Goal: Task Accomplishment & Management: Complete application form

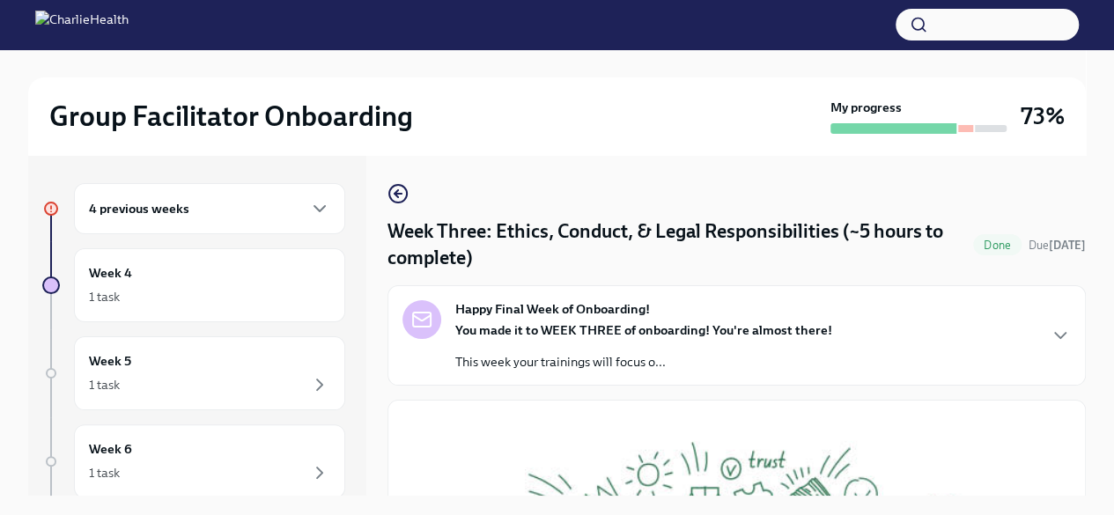
click at [565, 343] on div "You made it to WEEK THREE of onboarding! You're almost there! This week your tr…" at bounding box center [643, 345] width 377 height 49
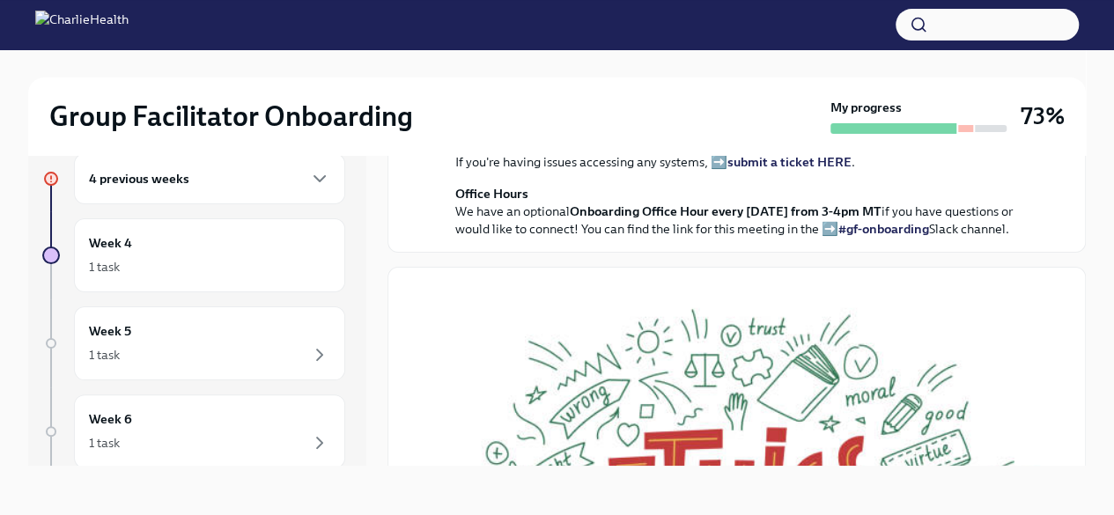
scroll to position [414, 0]
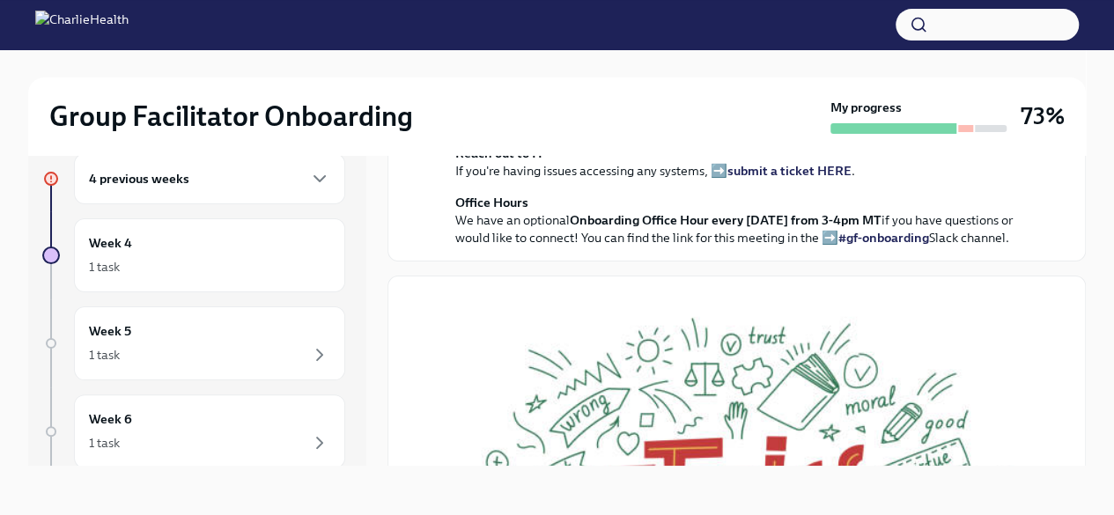
click at [148, 185] on h6 "4 previous weeks" at bounding box center [139, 178] width 100 height 19
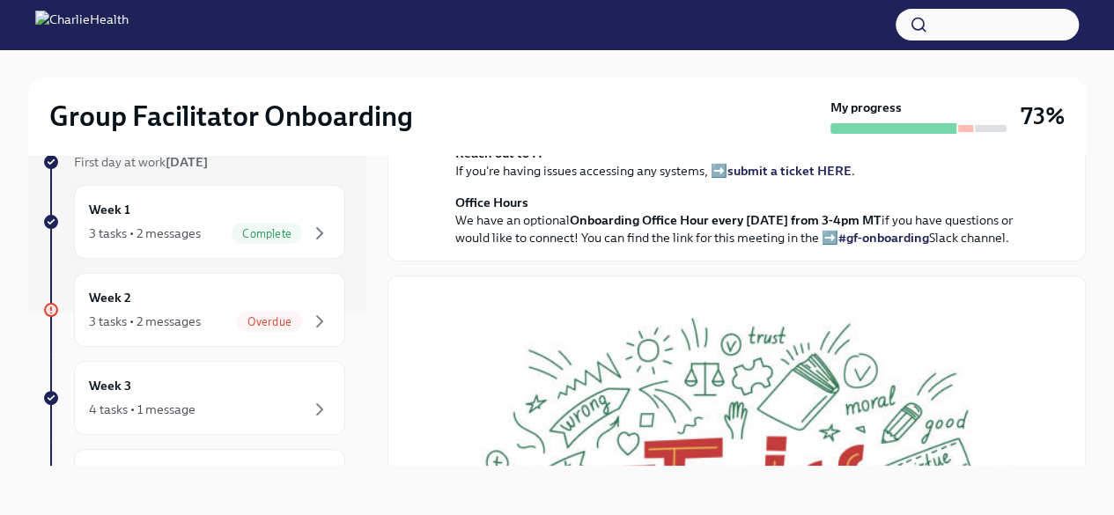
scroll to position [176, 0]
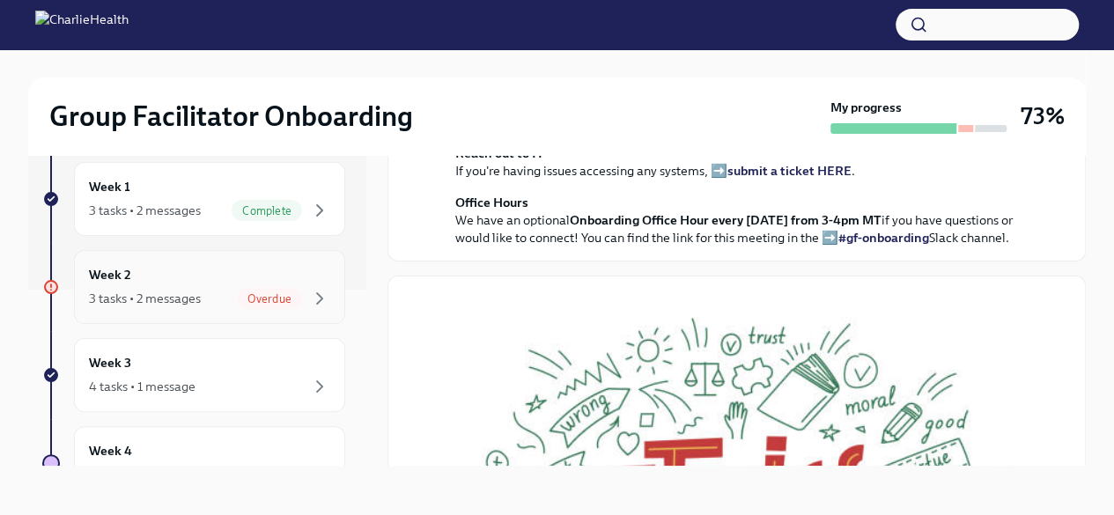
click at [186, 290] on div "3 tasks • 2 messages" at bounding box center [145, 299] width 112 height 18
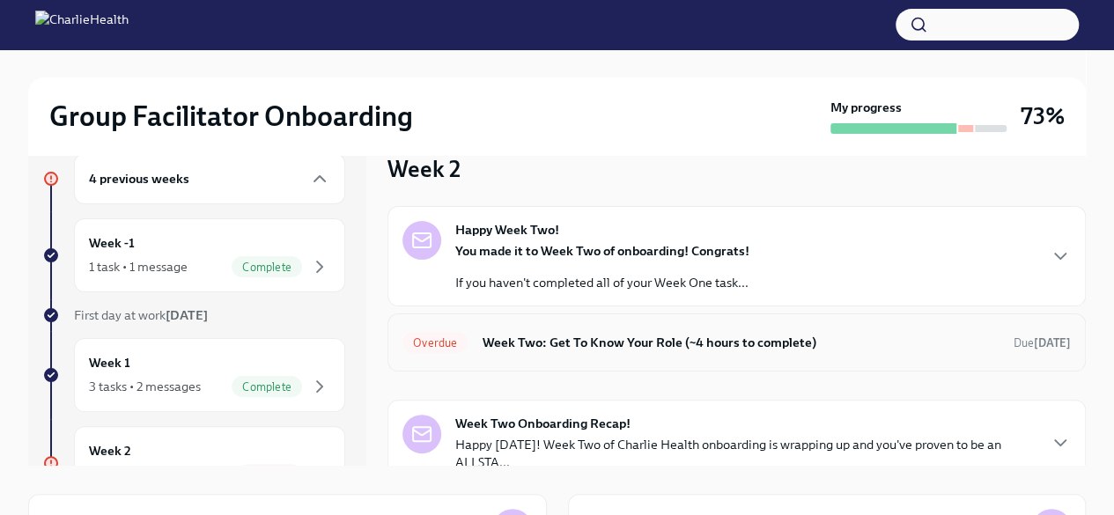
click at [701, 338] on h6 "Week Two: Get To Know Your Role (~4 hours to complete)" at bounding box center [741, 342] width 518 height 19
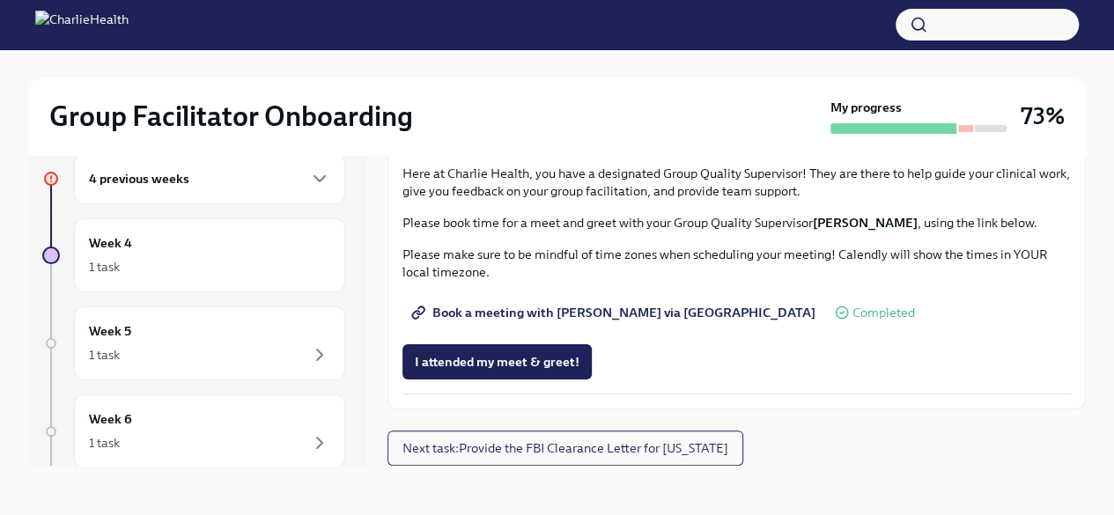
scroll to position [1729, 0]
click at [518, 357] on span "I attended my meet & greet!" at bounding box center [497, 362] width 165 height 18
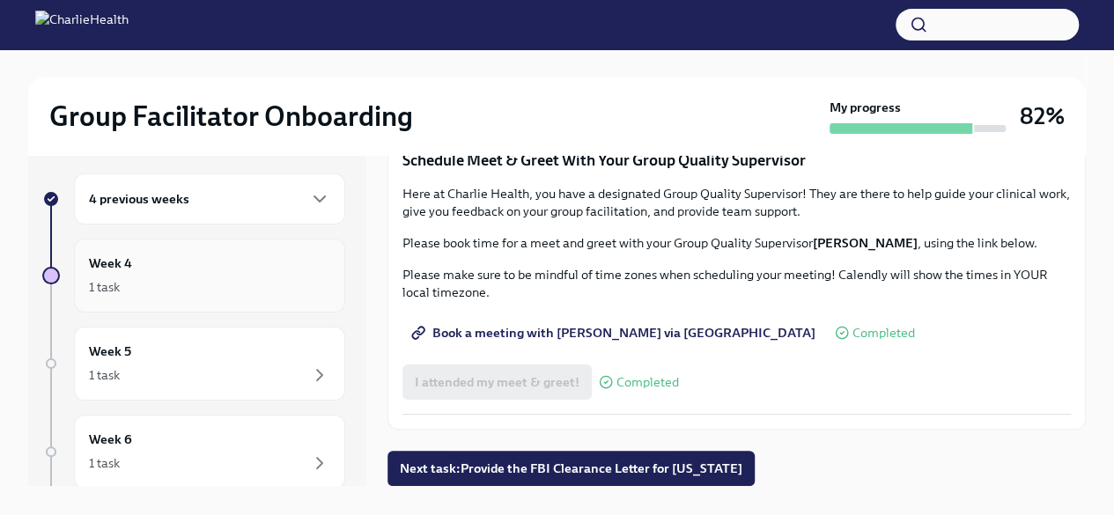
scroll to position [0, 0]
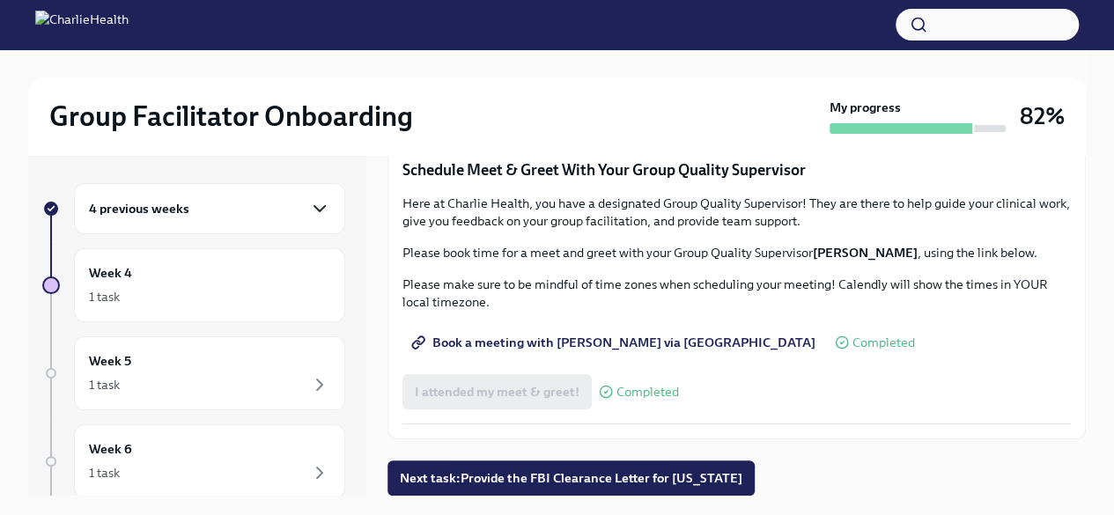
click at [309, 212] on icon "button" at bounding box center [319, 208] width 21 height 21
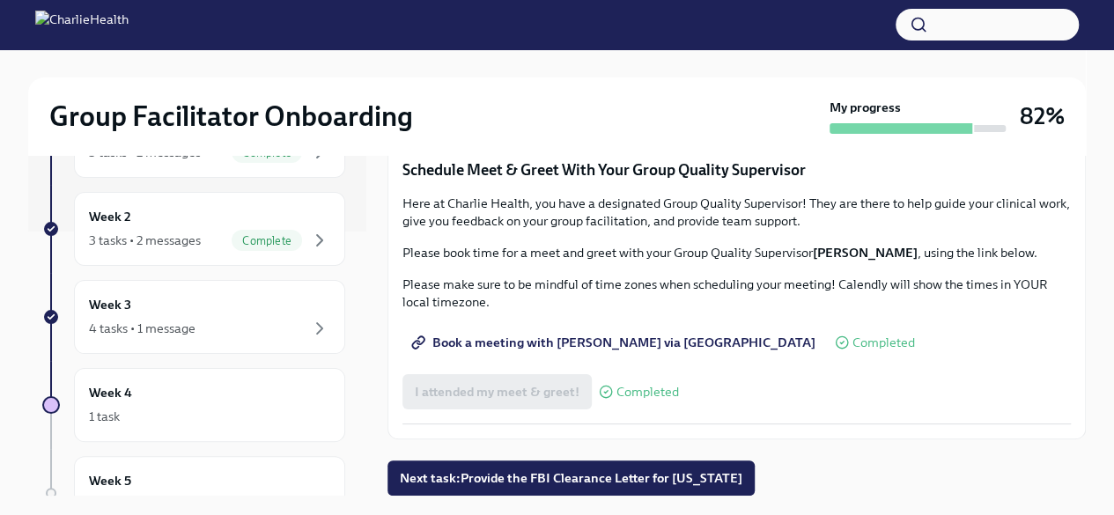
scroll to position [352, 0]
click at [309, 234] on icon "button" at bounding box center [319, 240] width 21 height 21
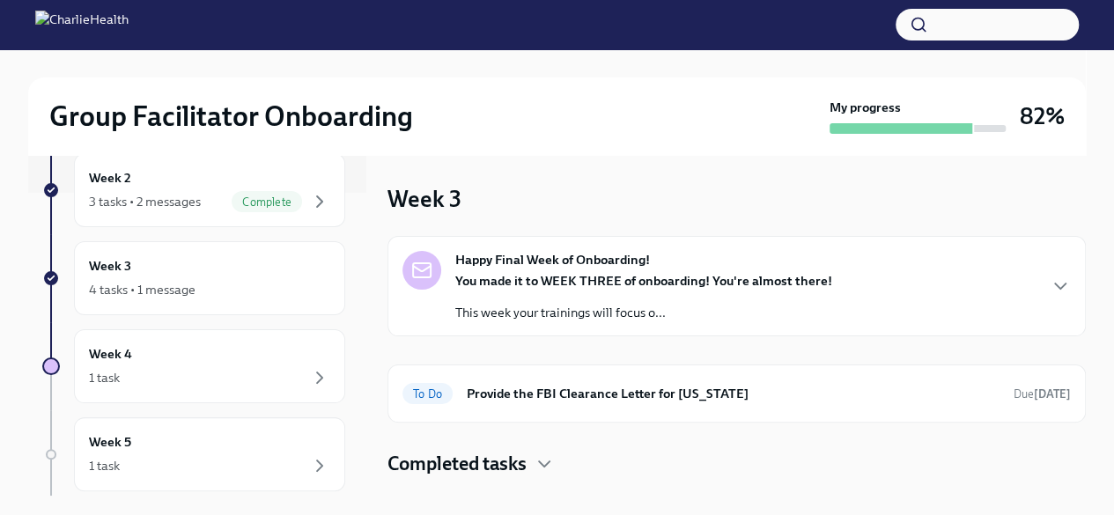
scroll to position [395, 0]
